Goal: Check status: Check status

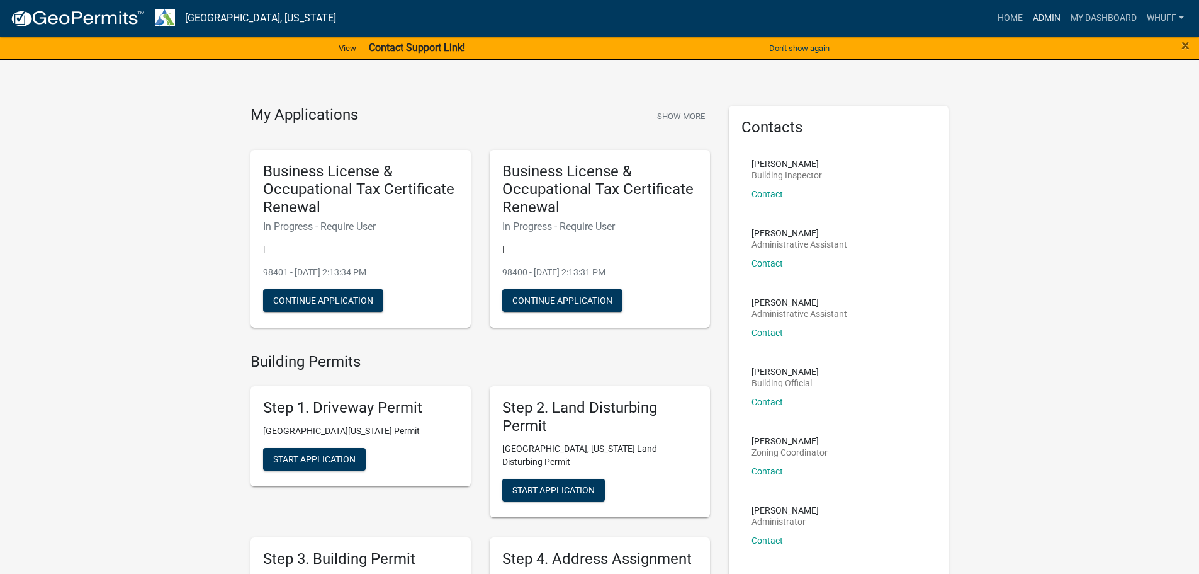
click at [1056, 14] on link "Admin" at bounding box center [1047, 18] width 38 height 24
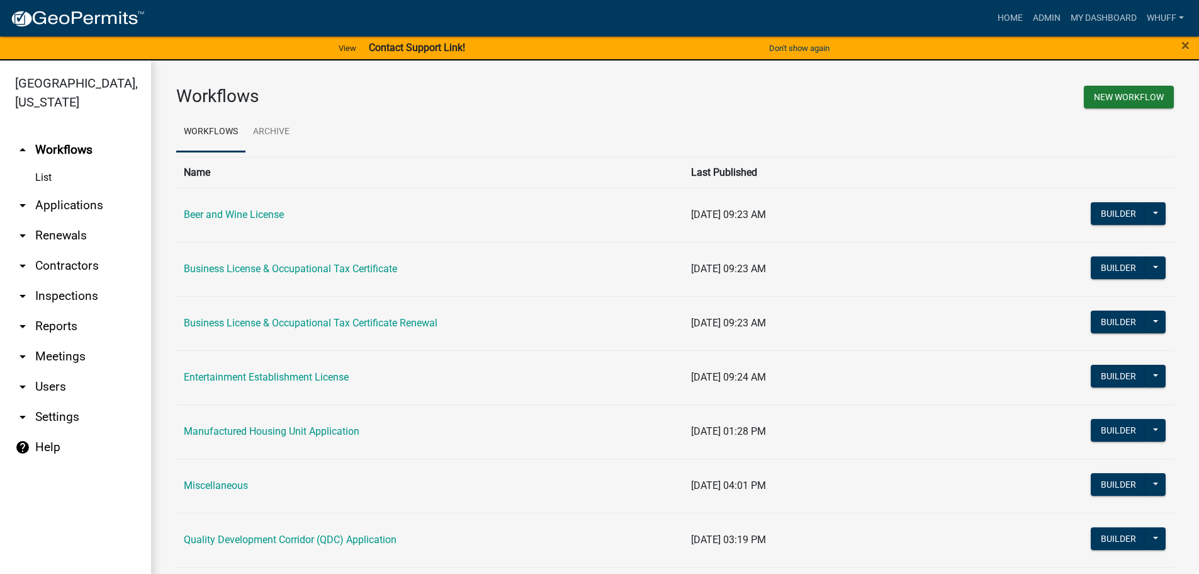
click at [71, 192] on link "arrow_drop_down Applications" at bounding box center [75, 205] width 151 height 30
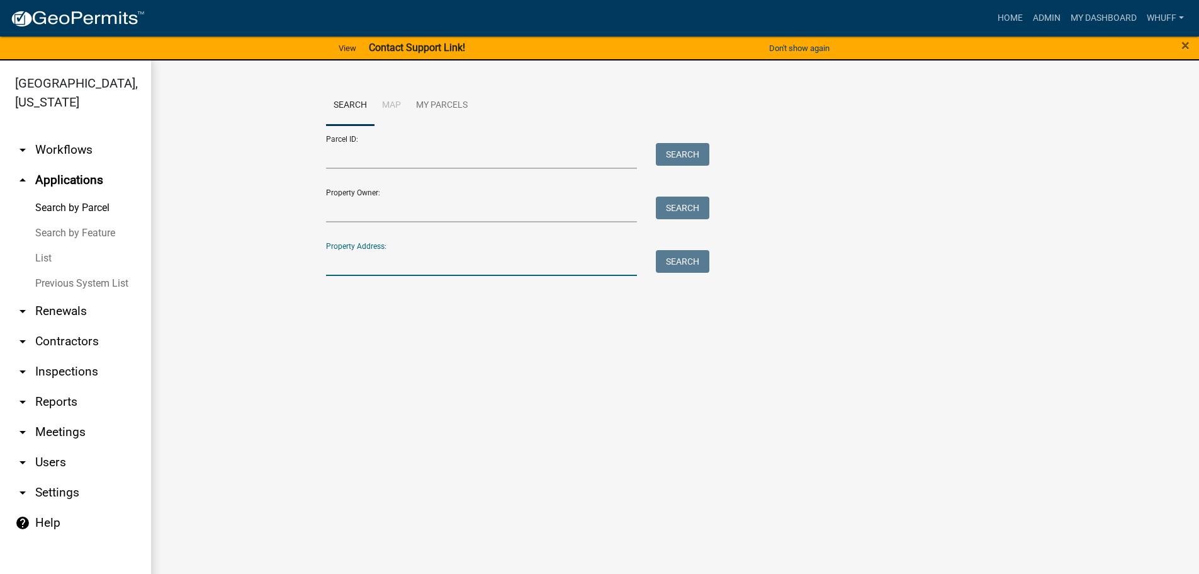
click at [395, 264] on input "Property Address:" at bounding box center [482, 263] width 312 height 26
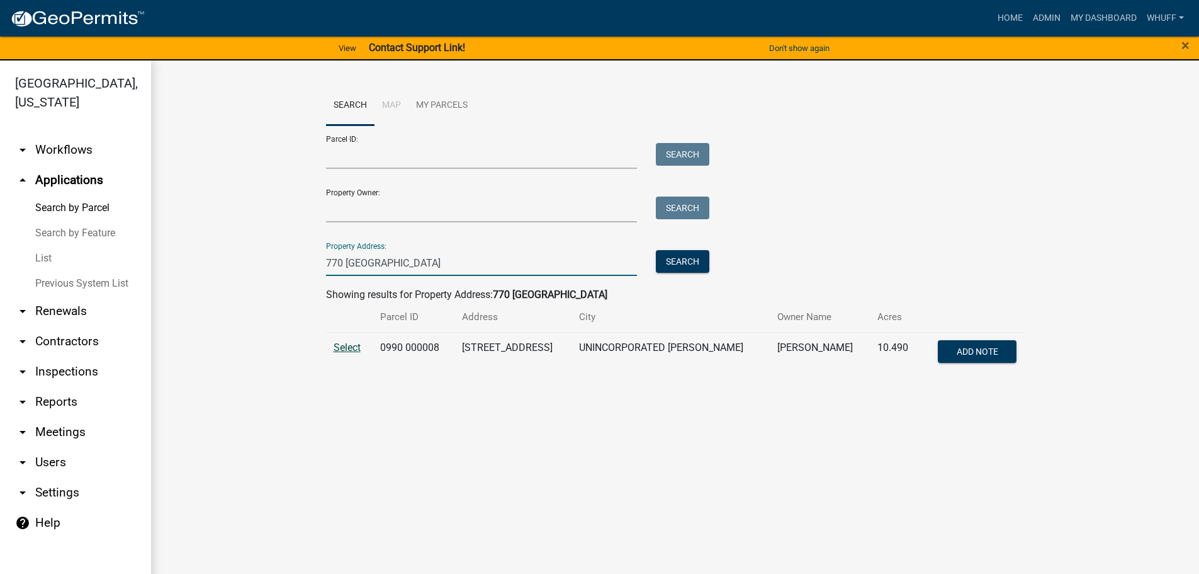
type input "770 [GEOGRAPHIC_DATA]"
click at [341, 346] on span "Select" at bounding box center [347, 347] width 27 height 12
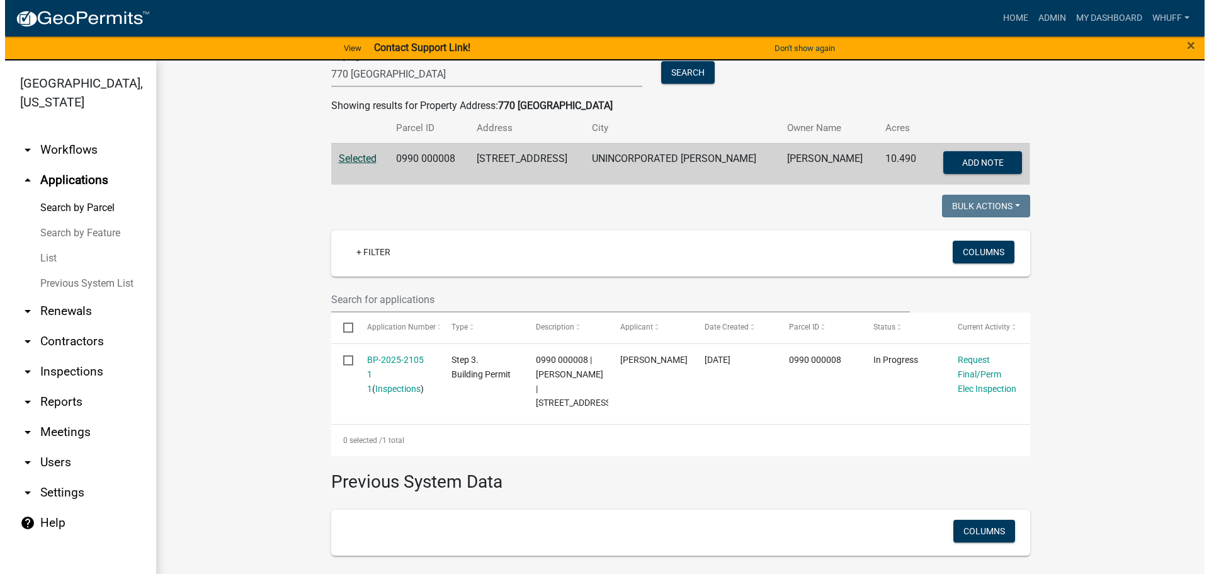
scroll to position [252, 0]
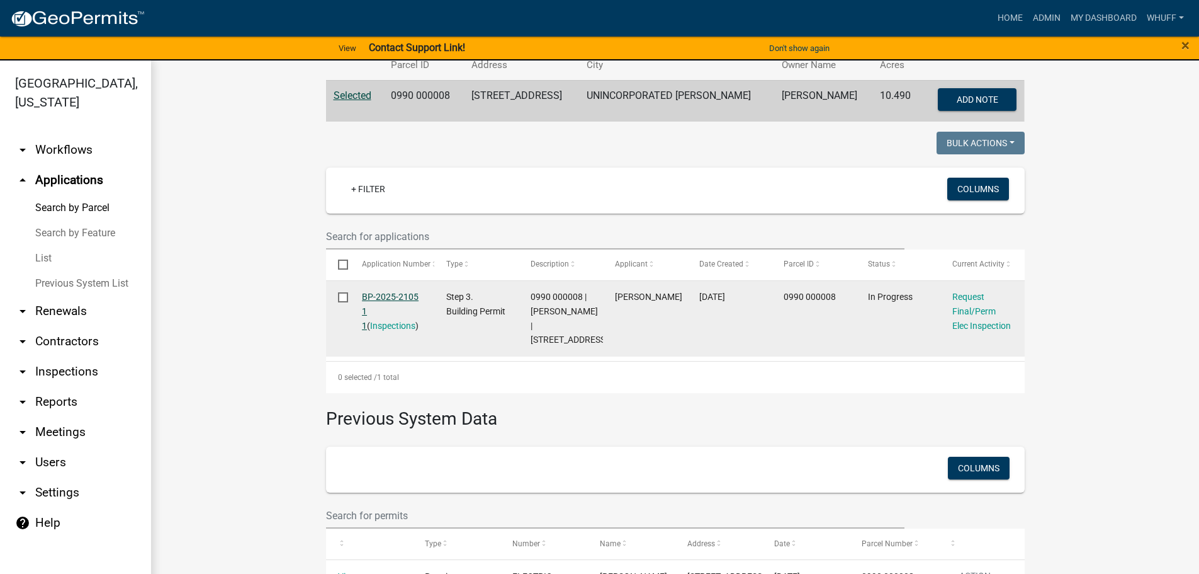
click at [385, 298] on link "BP-2025-2105 1 1" at bounding box center [390, 310] width 57 height 39
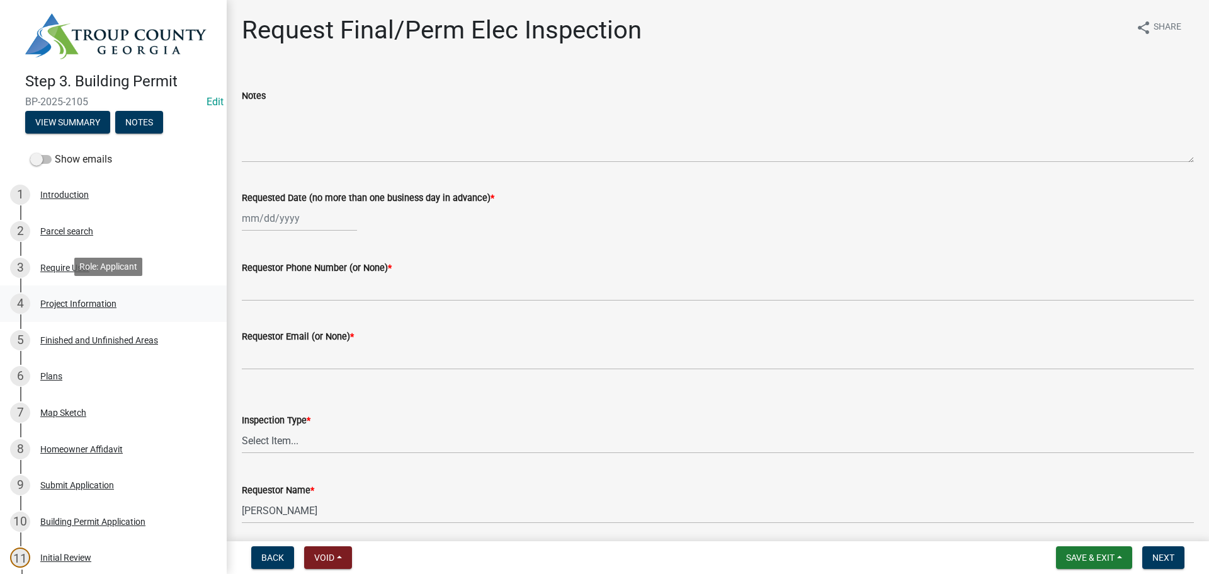
click at [80, 300] on div "Project Information" at bounding box center [78, 303] width 76 height 9
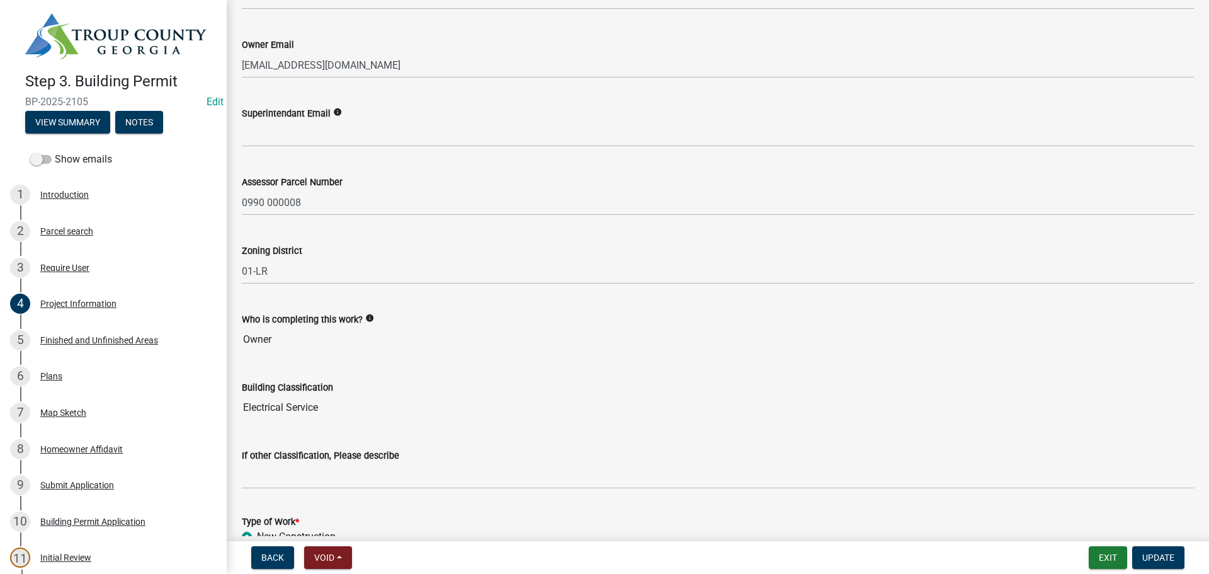
scroll to position [421, 0]
